Goal: Information Seeking & Learning: Learn about a topic

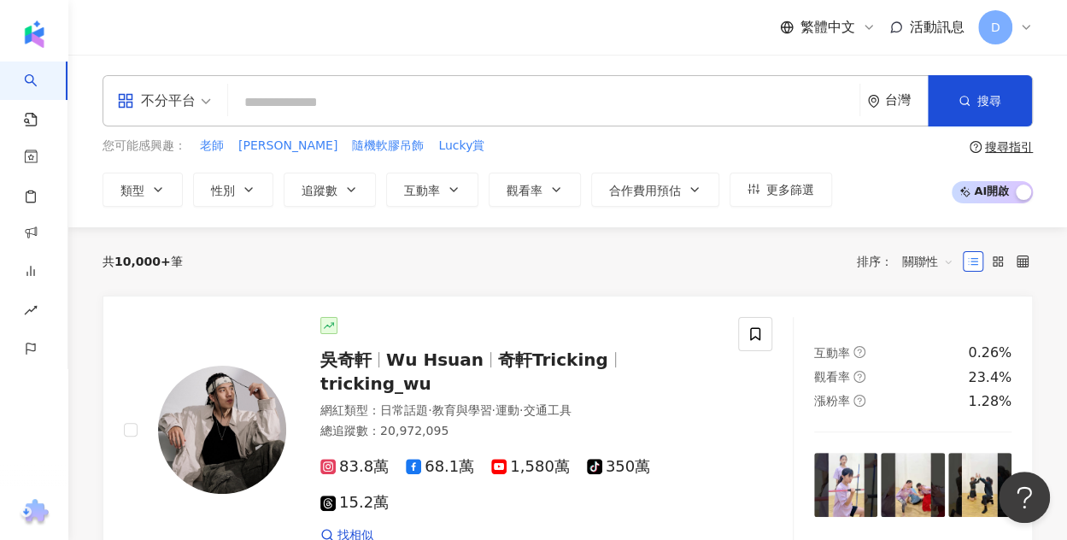
click at [391, 87] on input "search" at bounding box center [544, 102] width 618 height 32
paste input "**********"
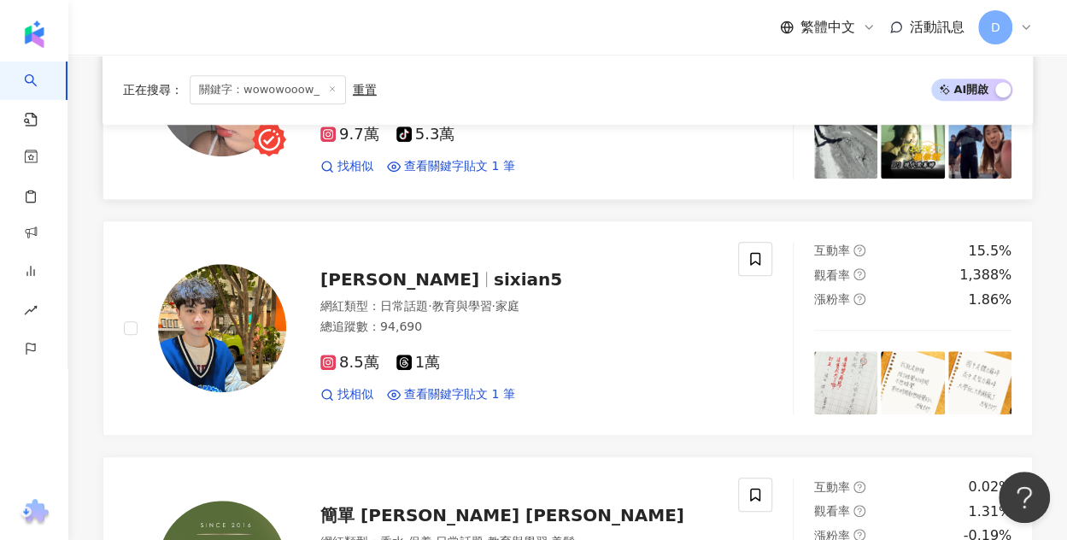
scroll to position [171, 0]
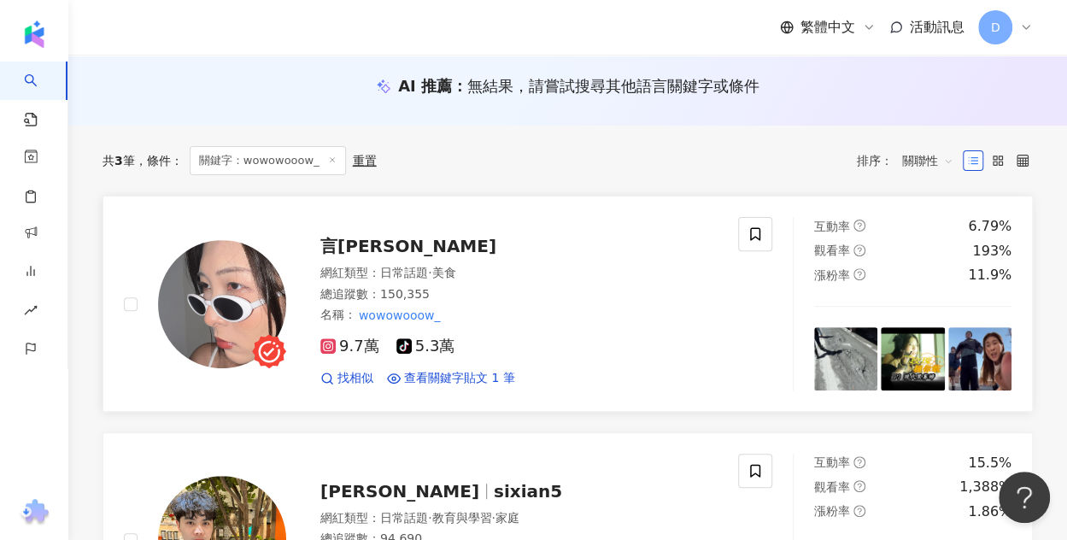
click at [338, 238] on span "言[PERSON_NAME]" at bounding box center [408, 246] width 176 height 21
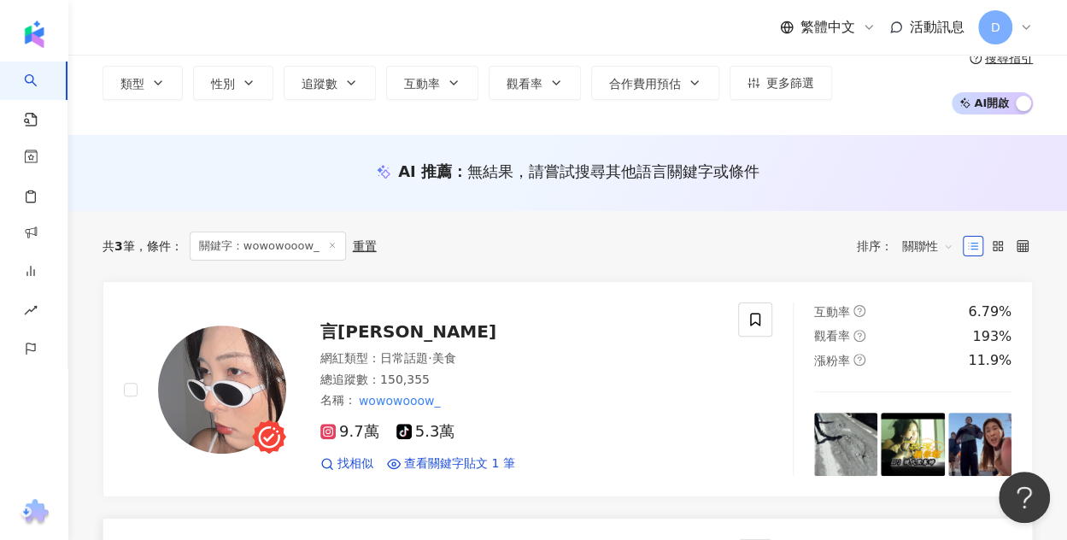
scroll to position [0, 0]
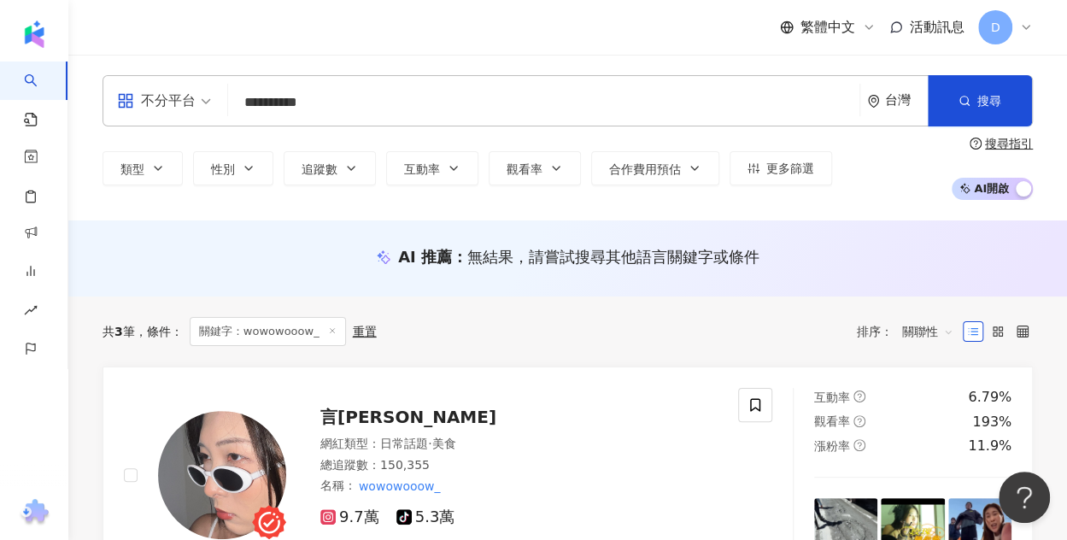
drag, startPoint x: 371, startPoint y: 109, endPoint x: -7, endPoint y: 108, distance: 377.6
click at [0, 108] on html "**********" at bounding box center [533, 270] width 1067 height 540
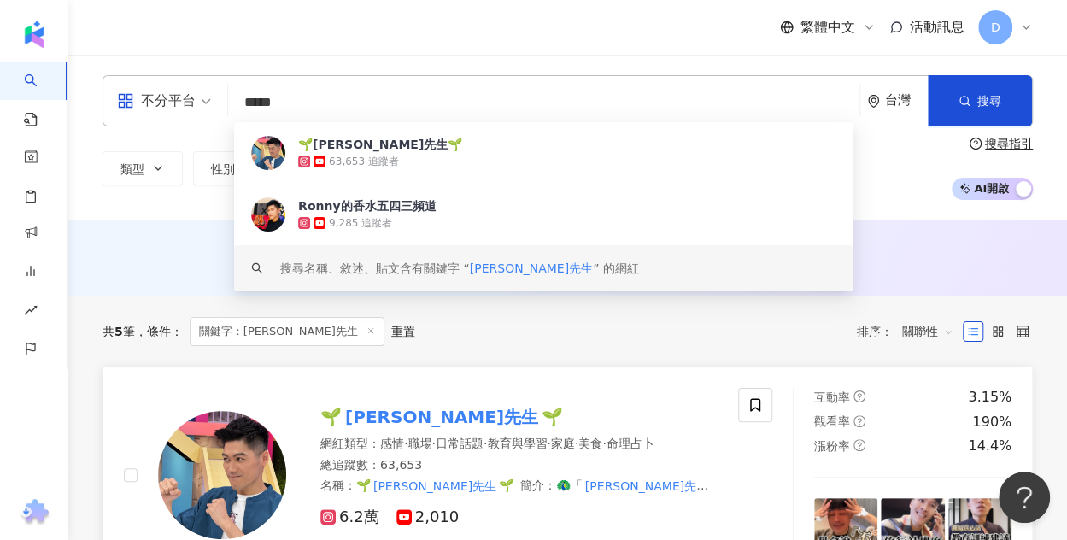
type input "*****"
click at [424, 410] on mark "板橋王先生" at bounding box center [442, 416] width 200 height 27
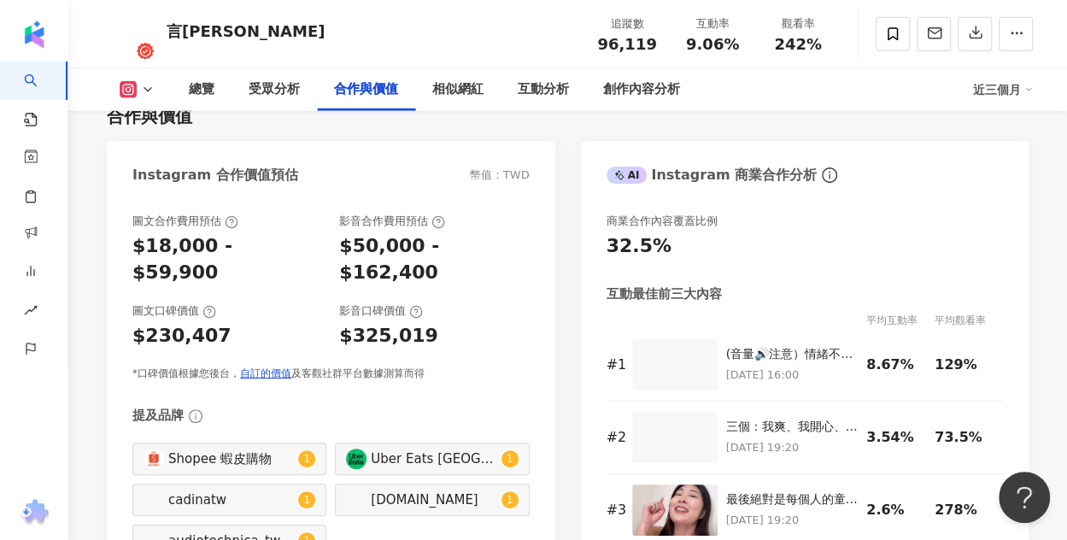
scroll to position [2392, 0]
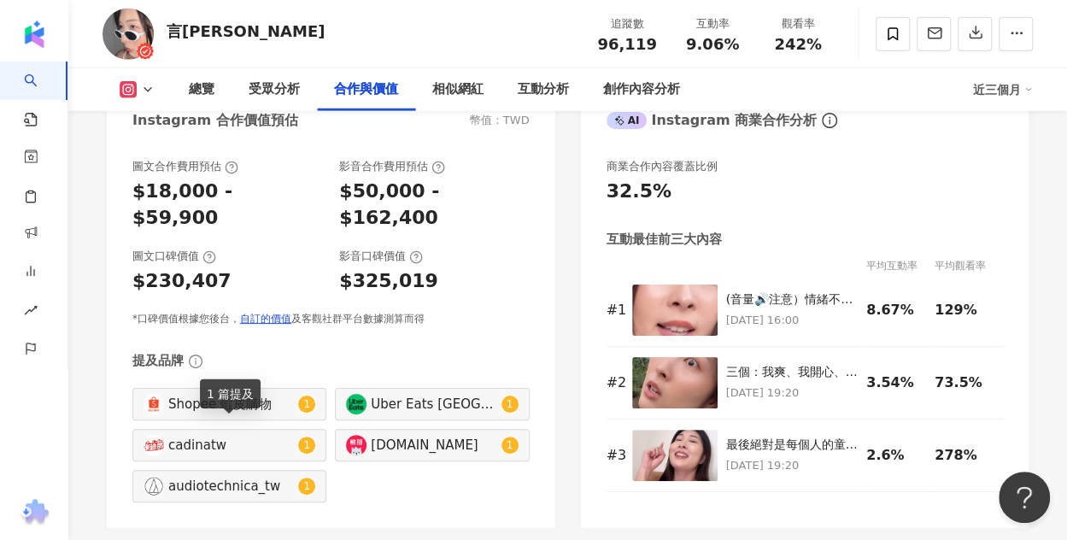
click at [203, 470] on div "audiotechnica_tw 1" at bounding box center [229, 486] width 194 height 32
type input "**********"
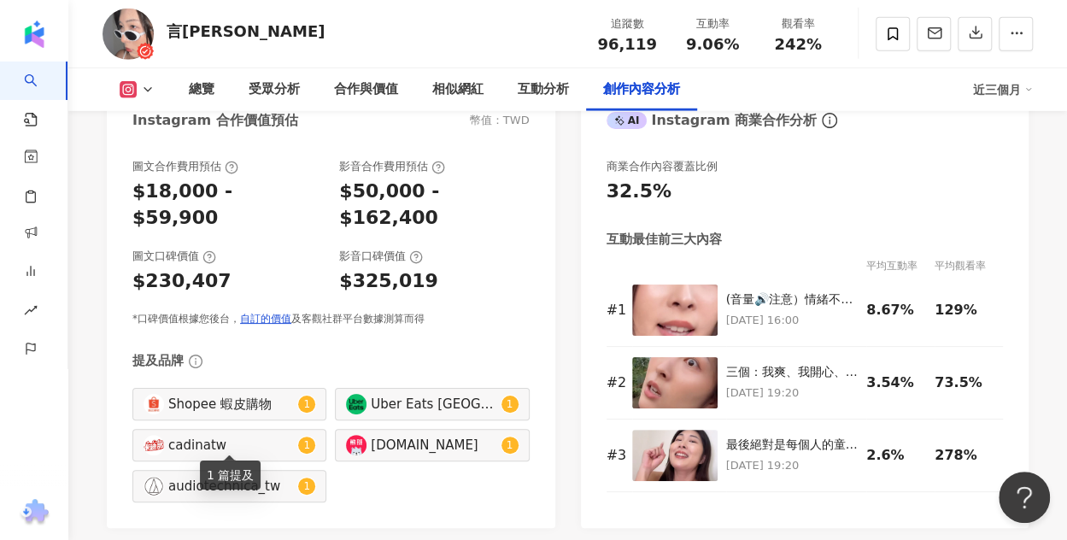
scroll to position [5206, 0]
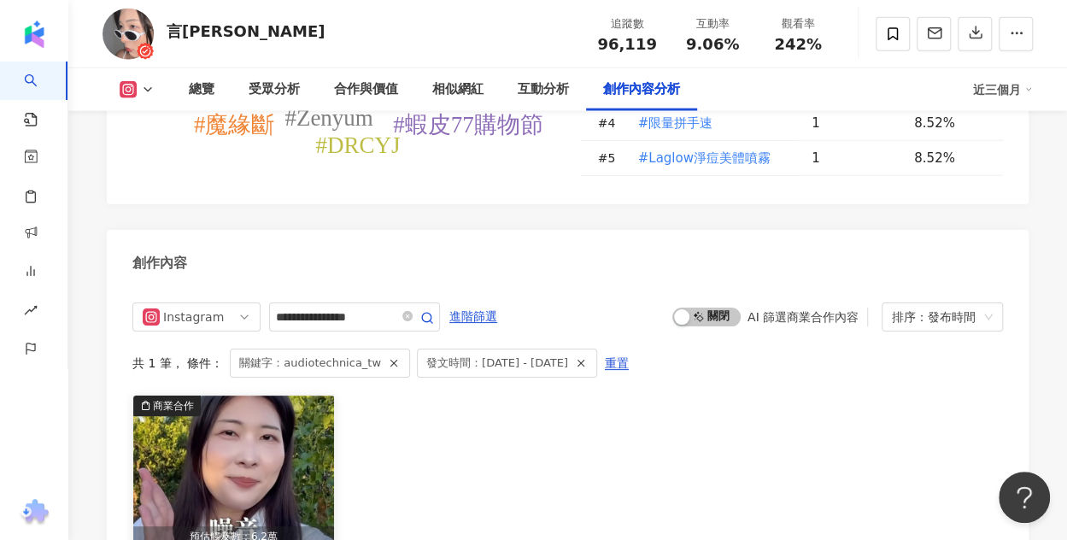
click at [237, 401] on img "button" at bounding box center [233, 472] width 201 height 152
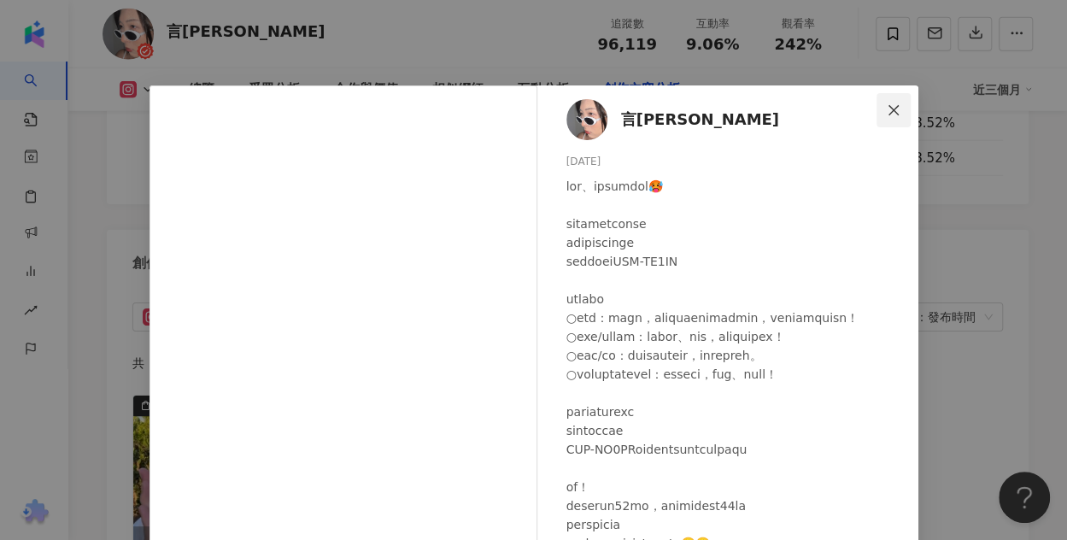
click at [793, 108] on icon "close" at bounding box center [893, 109] width 10 height 10
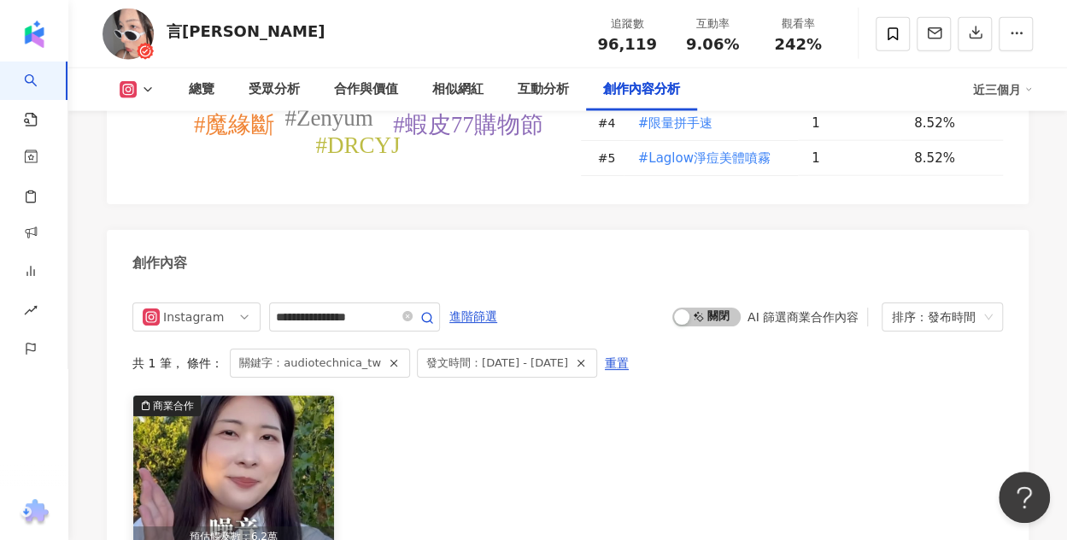
click at [239, 396] on img "button" at bounding box center [233, 472] width 201 height 152
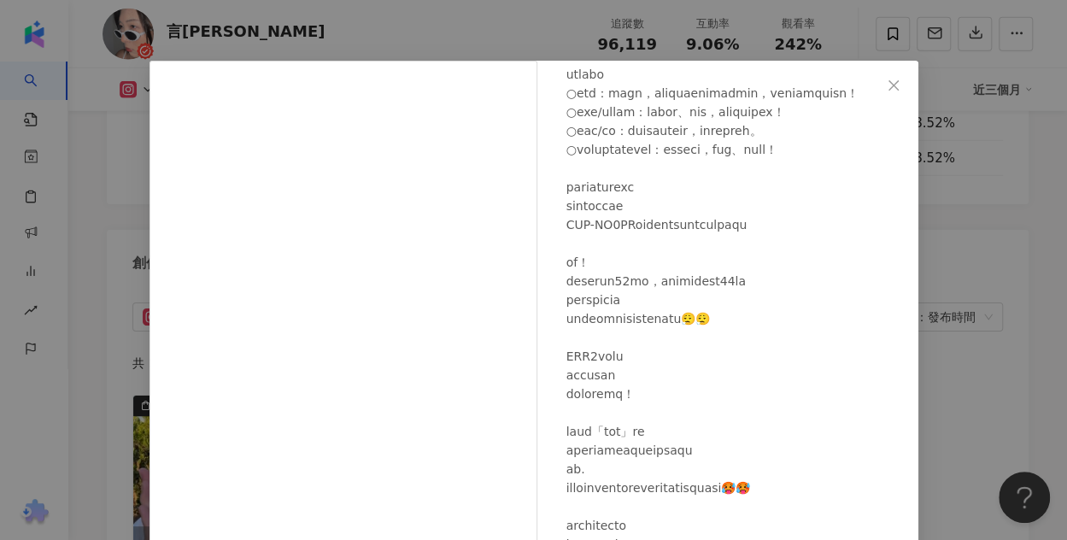
scroll to position [0, 0]
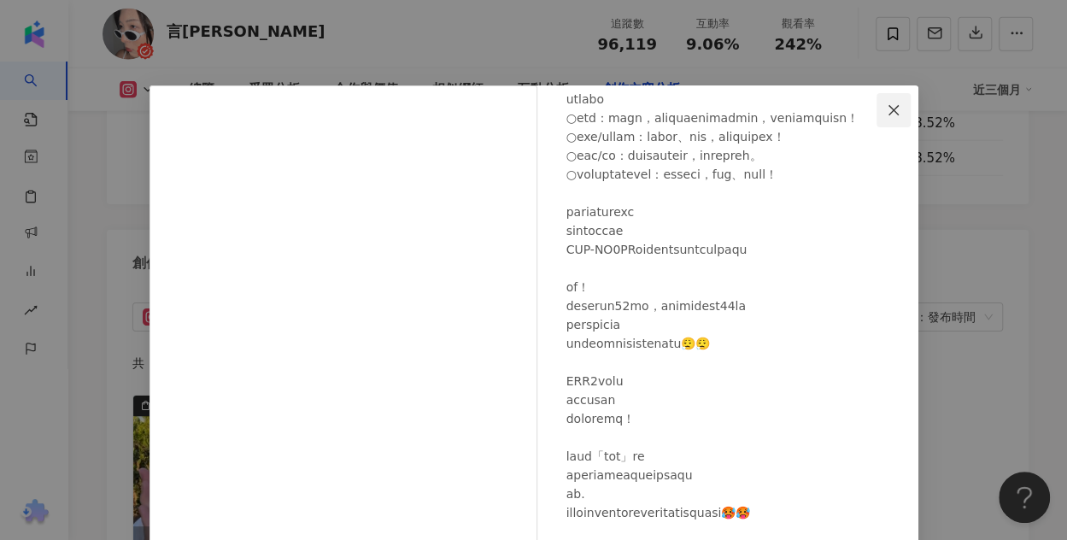
click at [793, 117] on button "Close" at bounding box center [893, 110] width 34 height 34
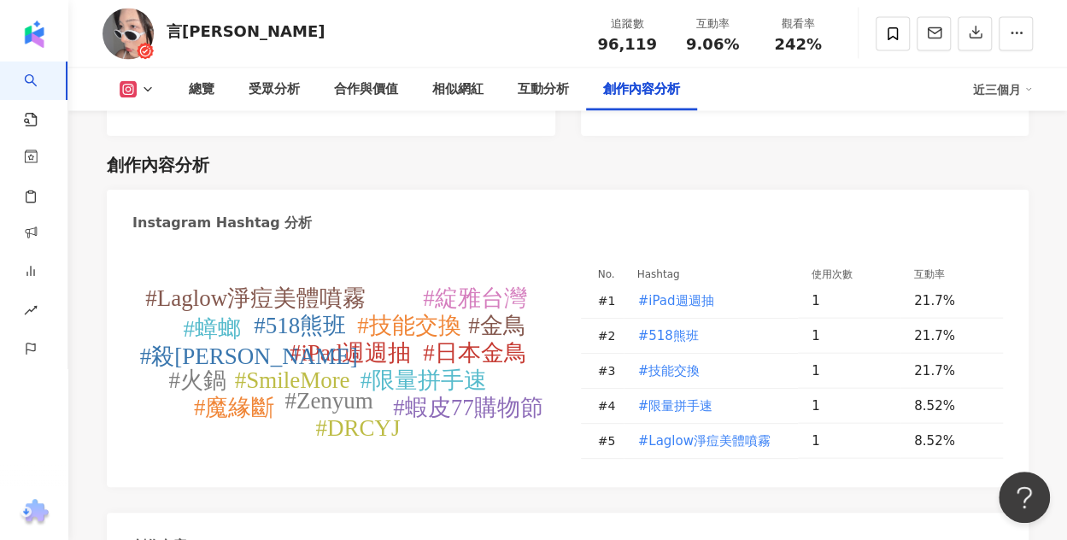
scroll to position [5120, 0]
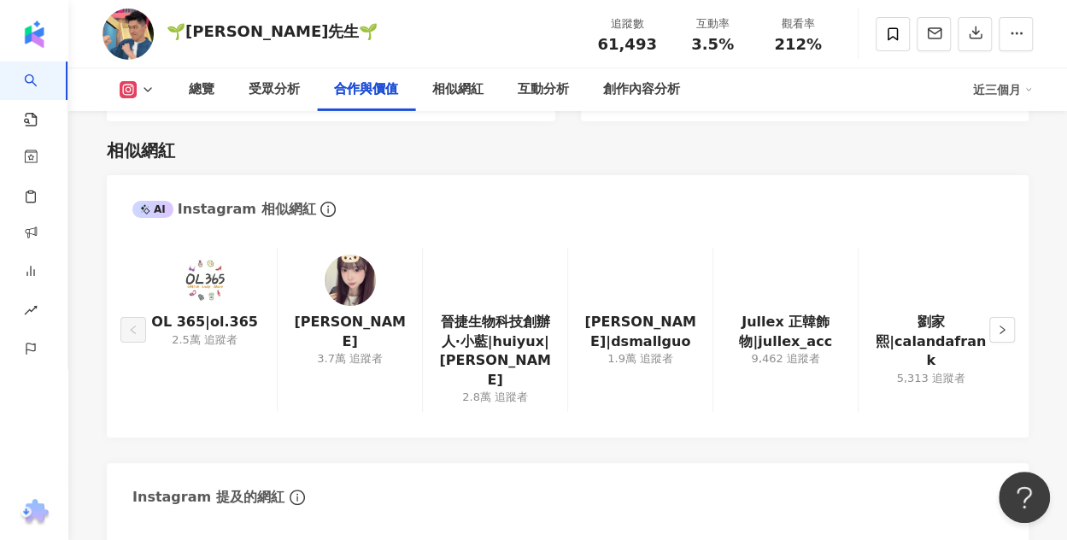
scroll to position [2477, 0]
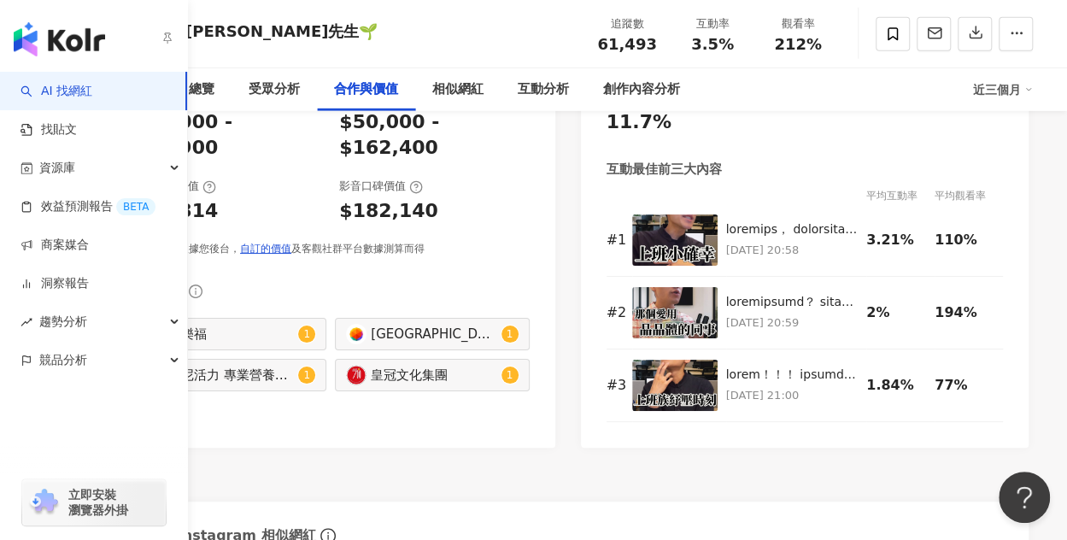
click at [38, 91] on link "AI 找網紅" at bounding box center [57, 91] width 72 height 17
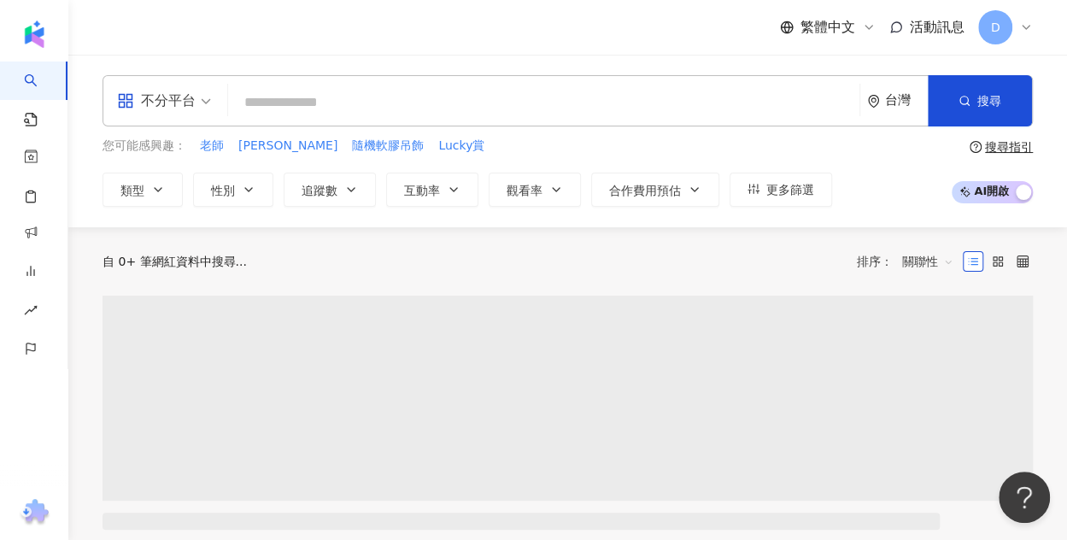
click at [525, 111] on input "search" at bounding box center [544, 102] width 618 height 32
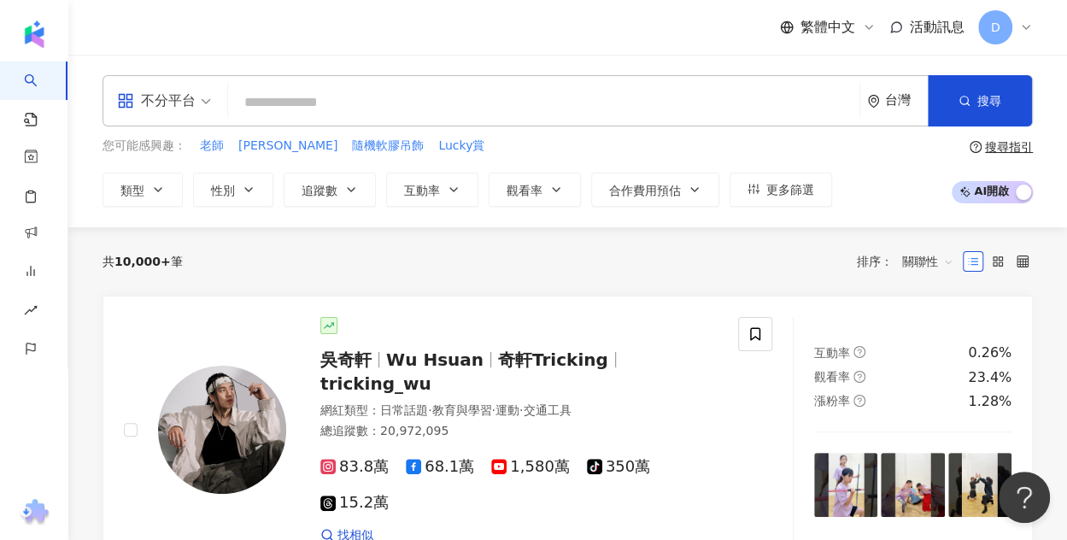
click at [525, 111] on input "search" at bounding box center [544, 102] width 618 height 32
